Goal: Task Accomplishment & Management: Complete application form

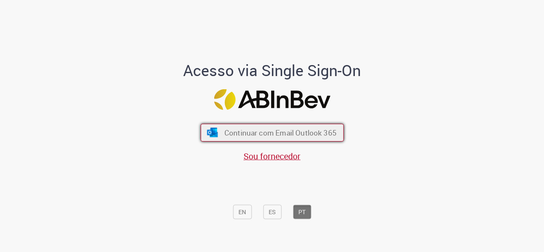
click at [260, 135] on span "Continuar com Email Outlook 365" at bounding box center [280, 132] width 112 height 10
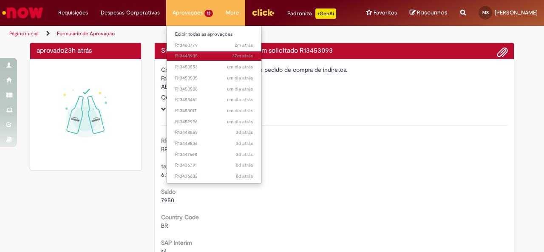
click at [195, 59] on span "37m atrás 37 minutos atrás R13448935" at bounding box center [214, 56] width 78 height 7
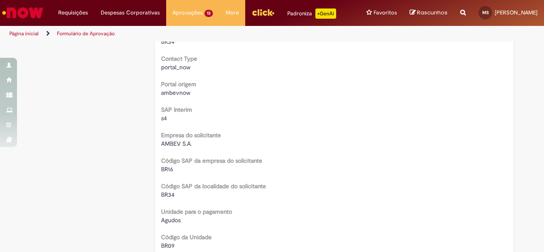
scroll to position [14, 0]
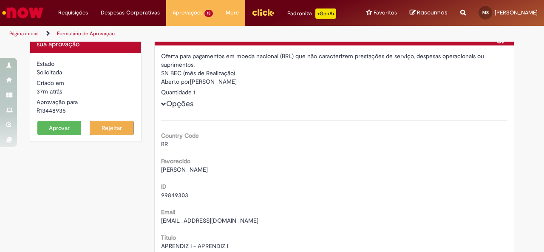
click at [59, 125] on button "Aprovar" at bounding box center [59, 128] width 44 height 14
